Goal: Task Accomplishment & Management: Manage account settings

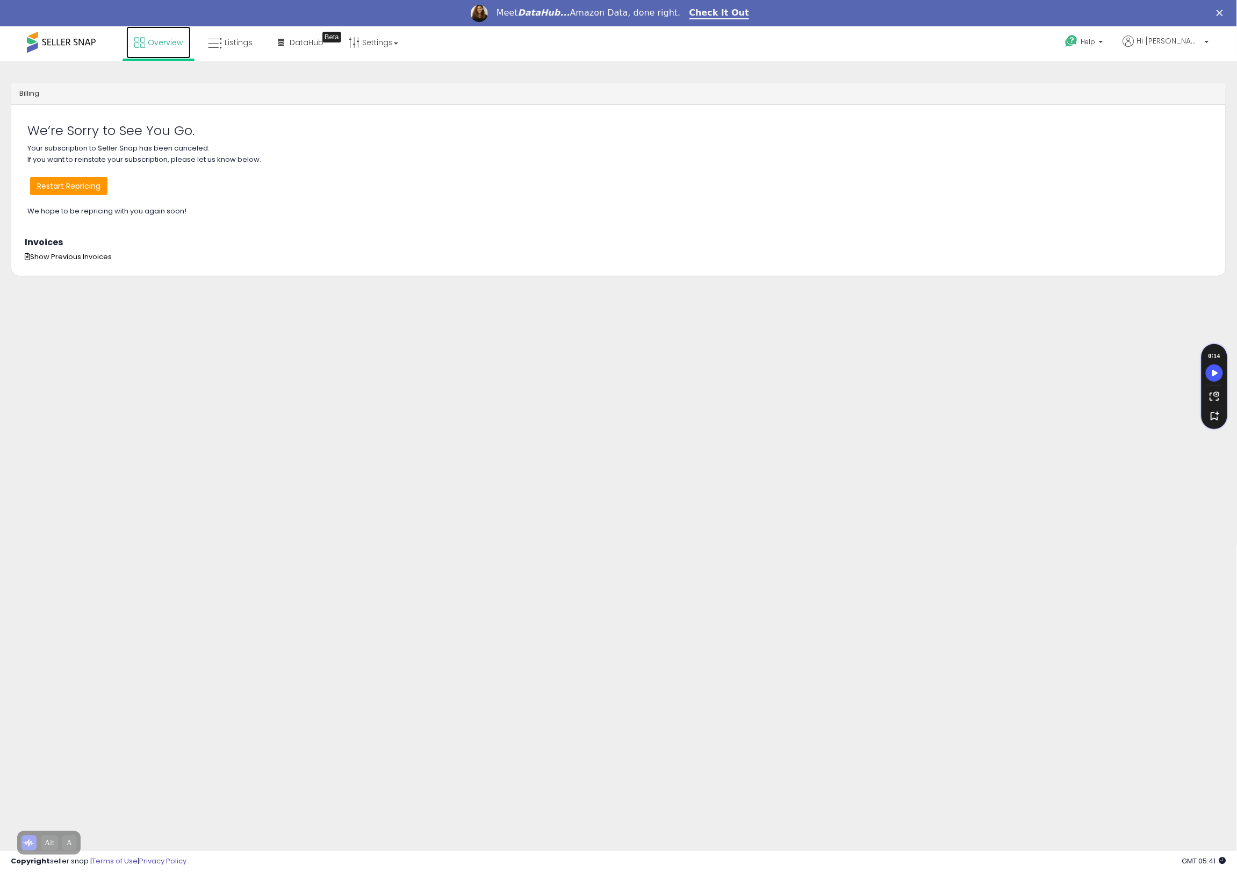
click at [164, 47] on span "Overview" at bounding box center [165, 42] width 35 height 11
click at [751, 517] on div "Billing Something went wrong when fetching customer data, please contact suppor…" at bounding box center [618, 295] width 1227 height 446
